Goal: Navigation & Orientation: Find specific page/section

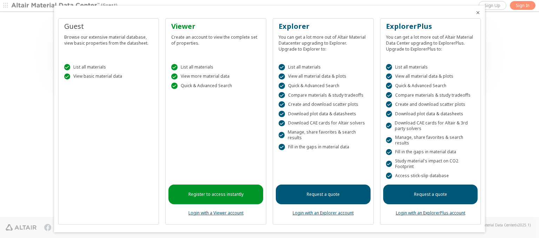
click at [475, 13] on icon "Close" at bounding box center [478, 13] width 6 height 6
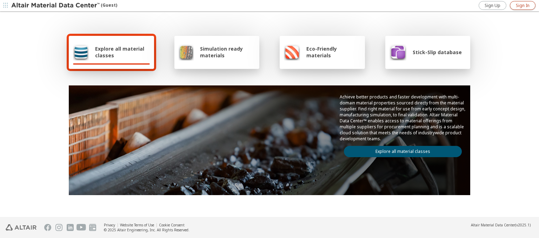
click at [523, 5] on span "Sign In" at bounding box center [523, 6] width 14 height 6
click at [56, 6] on img at bounding box center [56, 5] width 90 height 7
click at [120, 52] on span "Explore all material classes" at bounding box center [122, 51] width 55 height 13
click at [400, 150] on link "Explore all material classes" at bounding box center [403, 151] width 118 height 11
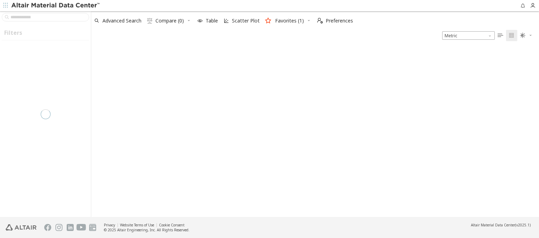
type input "******"
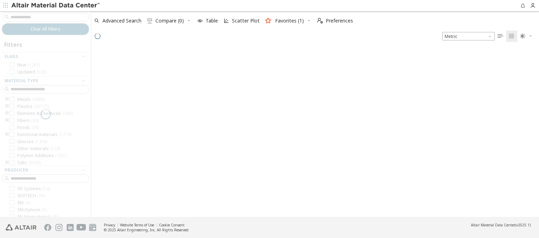
scroll to position [167, 442]
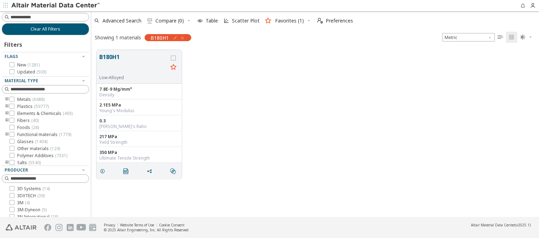
click at [174, 38] on icon "button" at bounding box center [175, 38] width 6 height 6
type input "**"
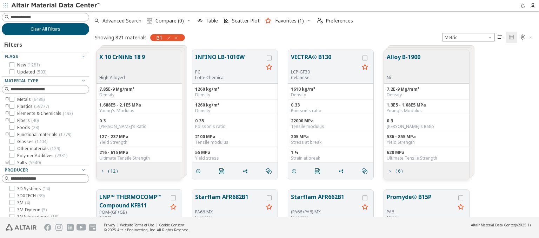
click at [43, 29] on span "Clear All Filters" at bounding box center [46, 29] width 30 height 6
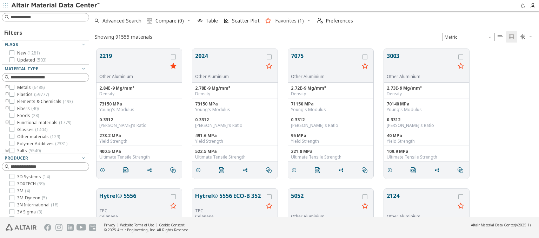
scroll to position [168, 442]
click at [56, 6] on img at bounding box center [56, 5] width 90 height 7
